Goal: Use online tool/utility: Utilize a website feature to perform a specific function

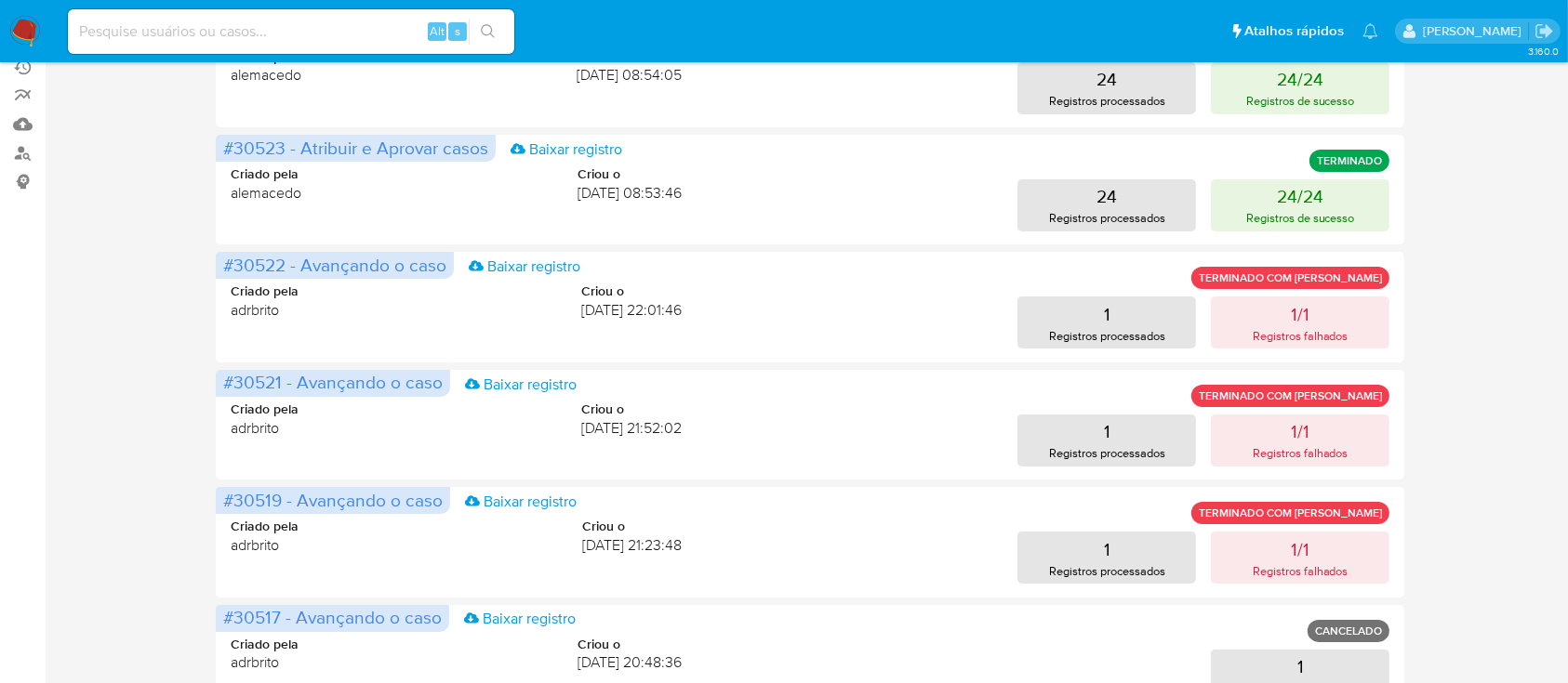
scroll to position [231, 0]
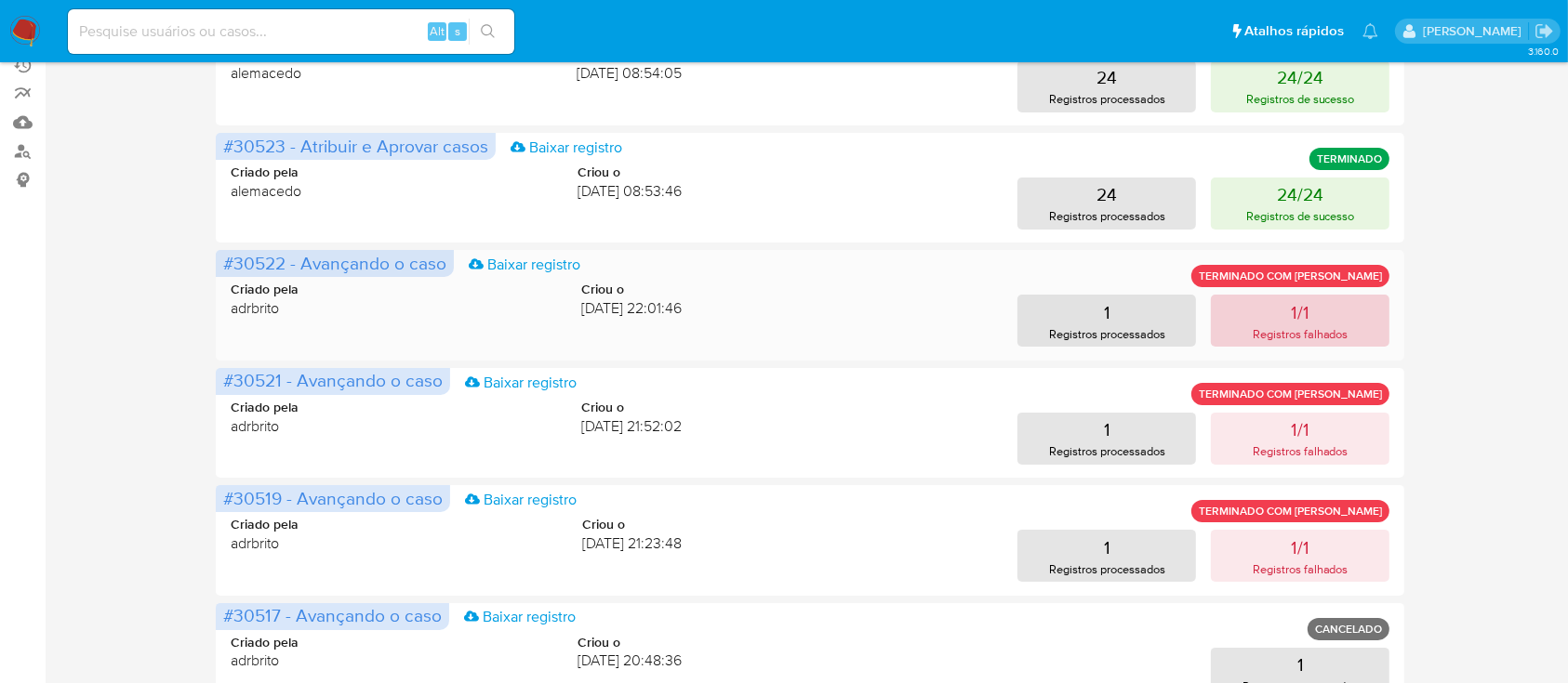
click at [1302, 320] on p "1/1" at bounding box center [1300, 312] width 19 height 26
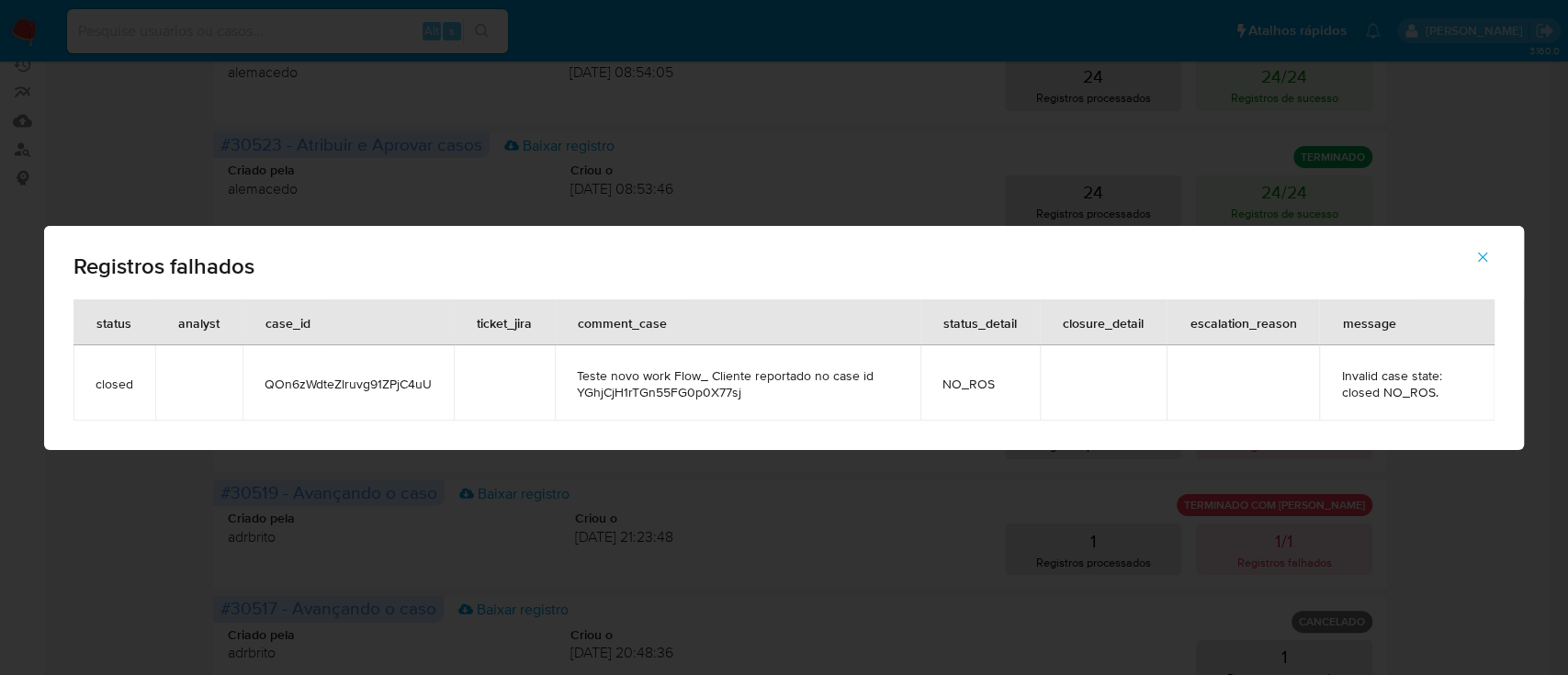
click at [1483, 266] on span "button" at bounding box center [1482, 257] width 17 height 41
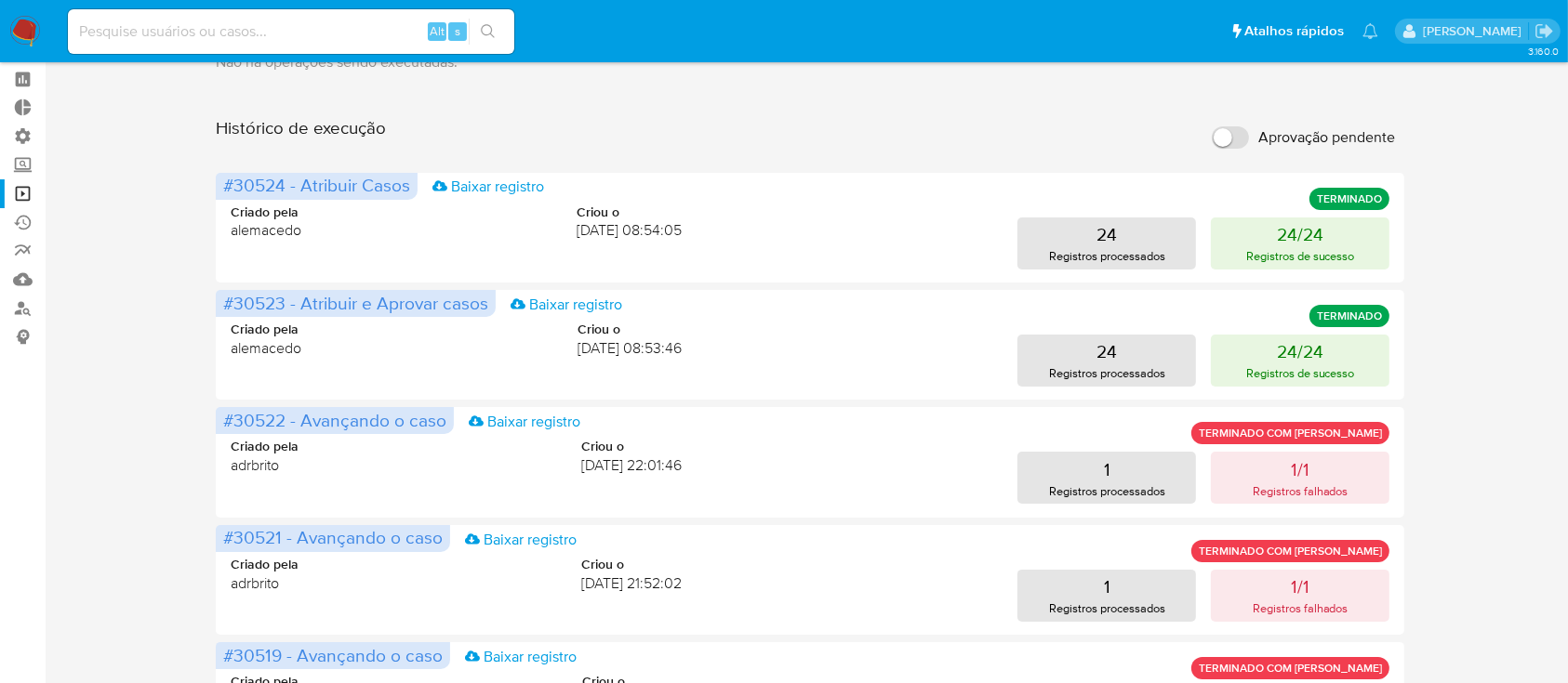
scroll to position [0, 0]
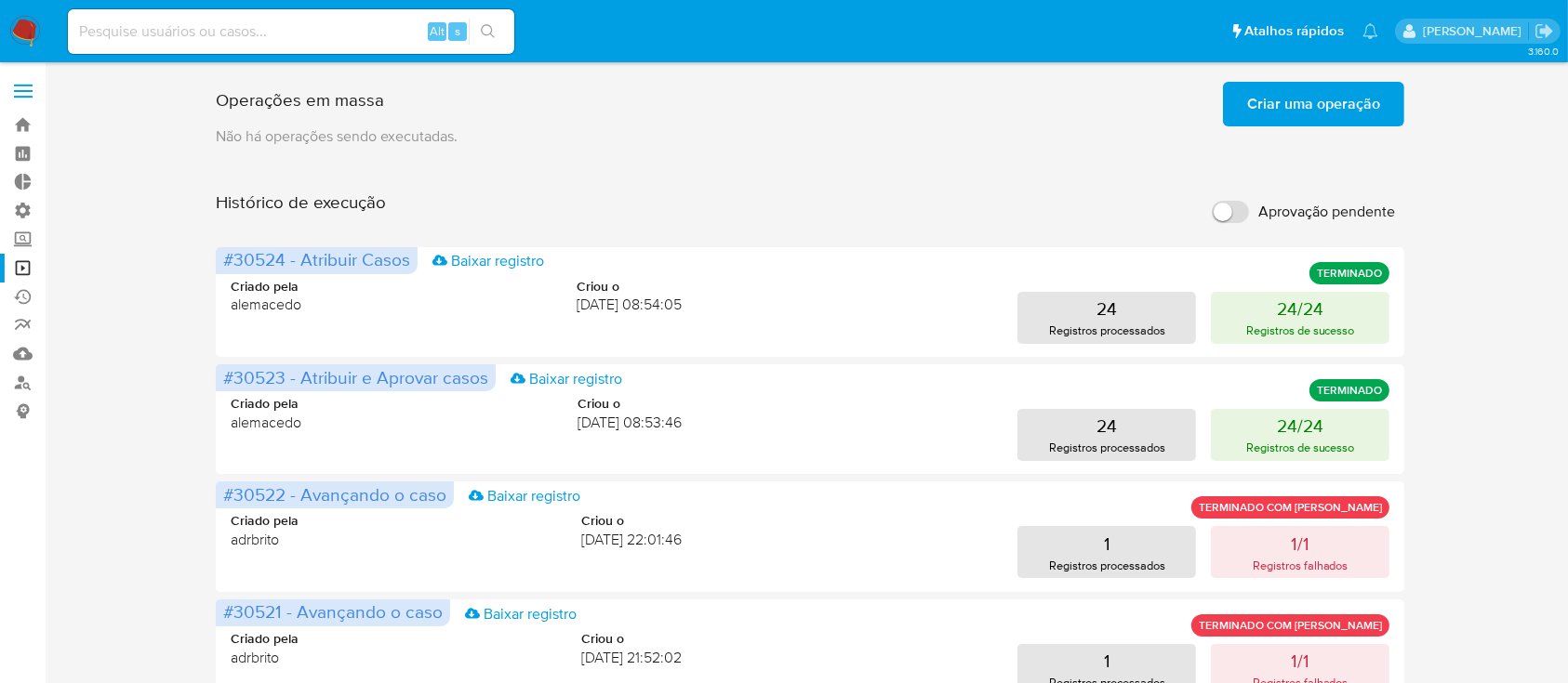
click at [1298, 110] on span "Criar uma operação" at bounding box center [1313, 104] width 133 height 41
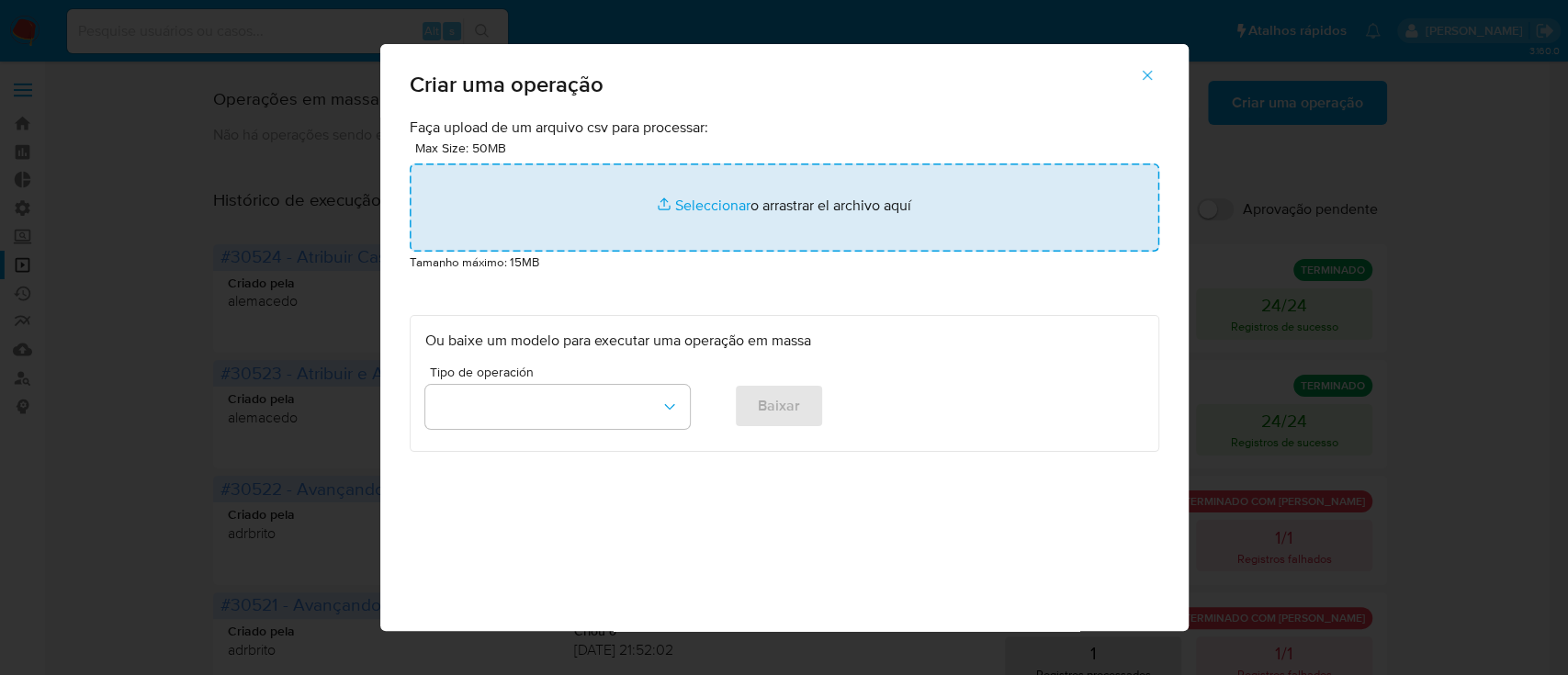
click at [701, 216] on input "file" at bounding box center [784, 207] width 750 height 88
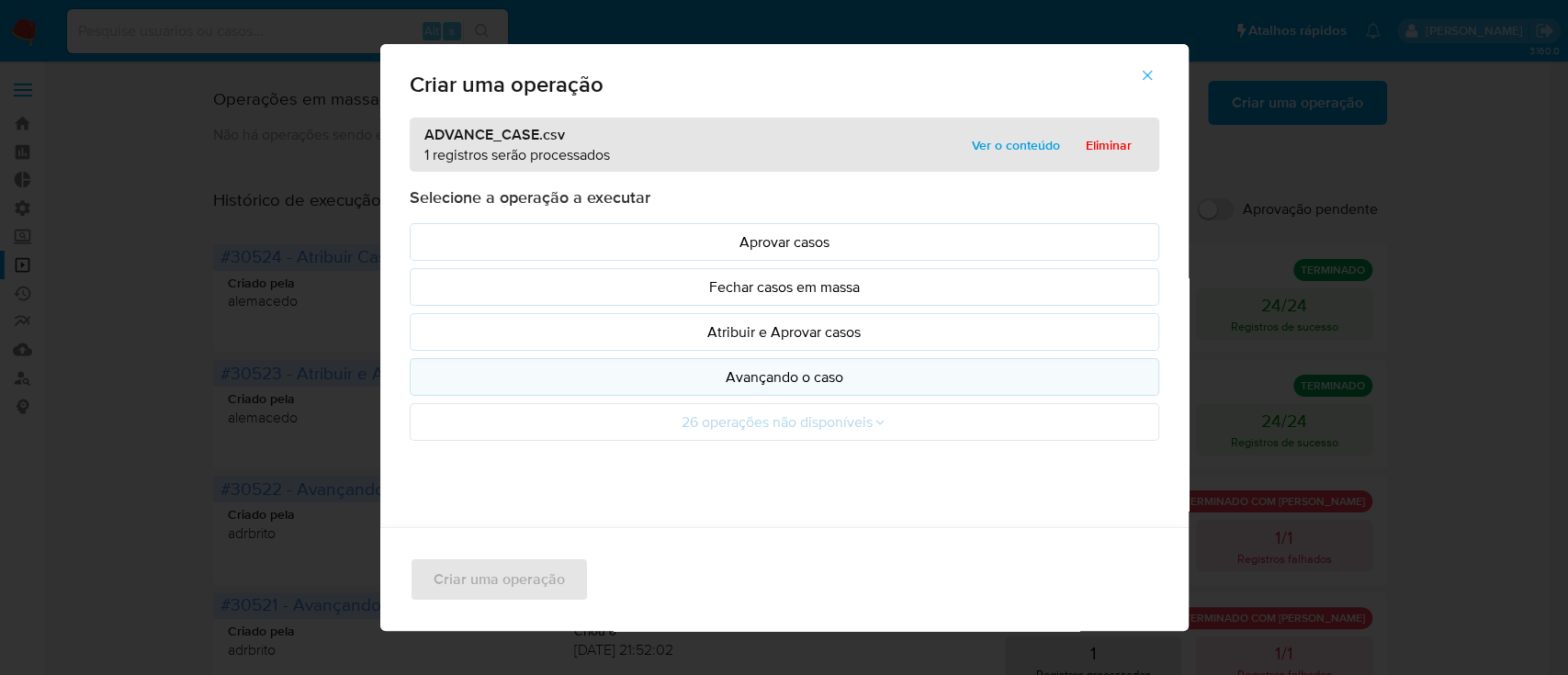
click at [731, 382] on p "Avançando o caso" at bounding box center [784, 376] width 718 height 21
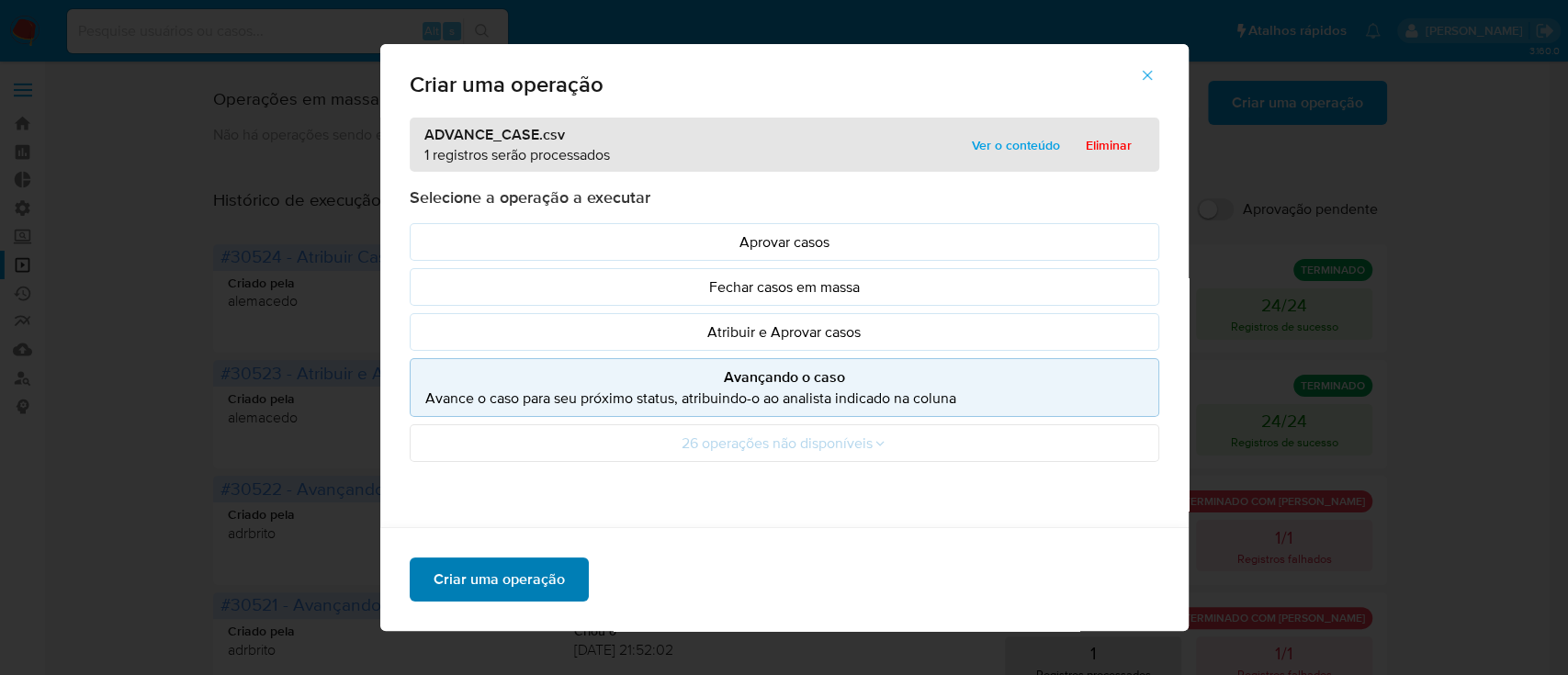
click at [522, 575] on span "Criar uma operação" at bounding box center [499, 580] width 131 height 41
